Goal: Task Accomplishment & Management: Manage account settings

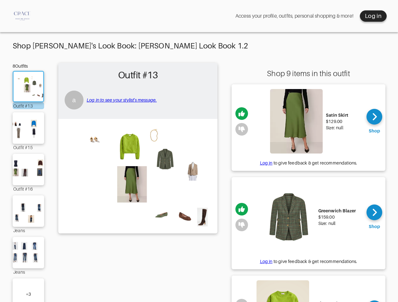
click at [199, 154] on img at bounding box center [137, 175] width 153 height 107
click at [373, 16] on div "Log in" at bounding box center [373, 16] width 17 height 8
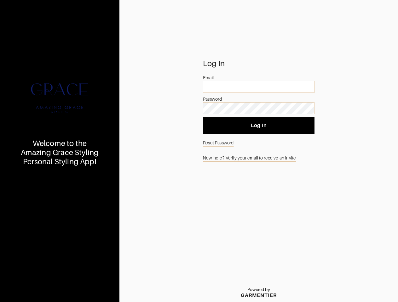
click at [28, 87] on img at bounding box center [60, 98] width 76 height 76
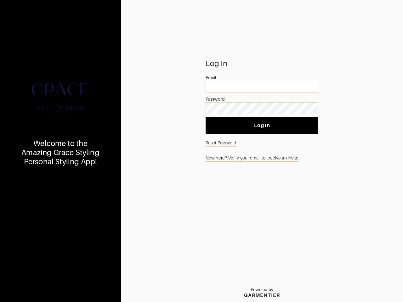
click at [28, 128] on div at bounding box center [61, 98] width 76 height 76
click at [28, 170] on div "Welcome to the Amazing Grace Styling Personal Styling App!" at bounding box center [60, 151] width 121 height 302
click at [28, 211] on div "Welcome to the Amazing Grace Styling Personal Styling App!" at bounding box center [60, 151] width 121 height 302
click at [28, 253] on div "Welcome to the Amazing Grace Styling Personal Styling App!" at bounding box center [60, 151] width 121 height 302
click at [28, 290] on div "Welcome to the Amazing Grace Styling Personal Styling App!" at bounding box center [60, 151] width 121 height 302
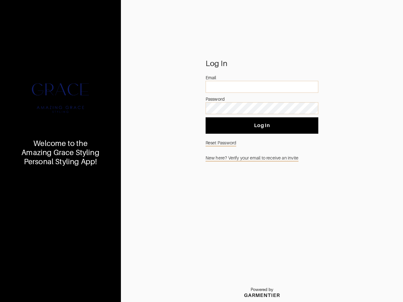
click at [242, 129] on button "Log In" at bounding box center [262, 125] width 113 height 16
